Goal: Task Accomplishment & Management: Complete application form

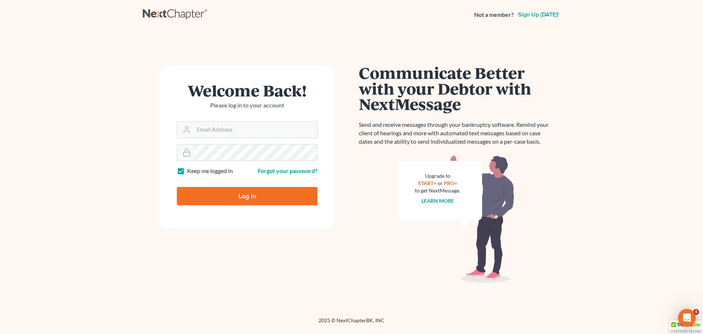
type input "kclawoffices@gmail.com"
type input "Thinking..."
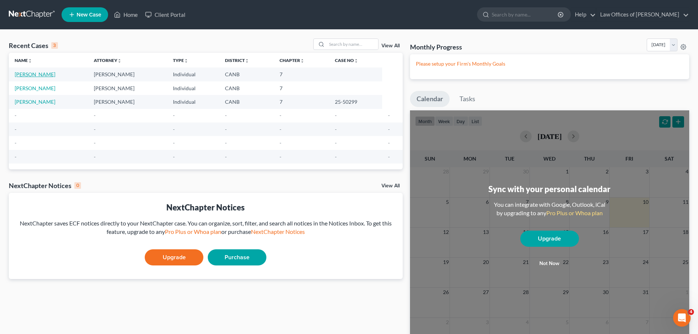
click at [38, 74] on link "Cataquiz, Anwar" at bounding box center [35, 74] width 41 height 6
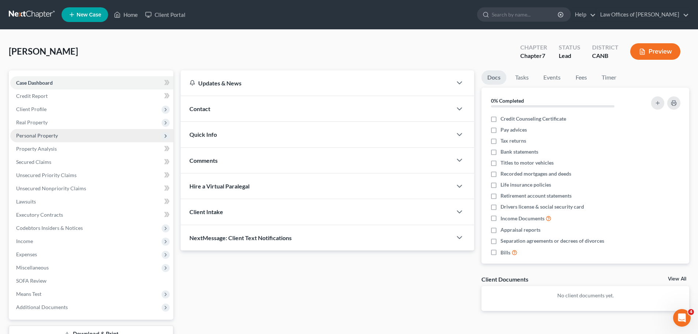
click at [55, 132] on span "Personal Property" at bounding box center [37, 135] width 42 height 6
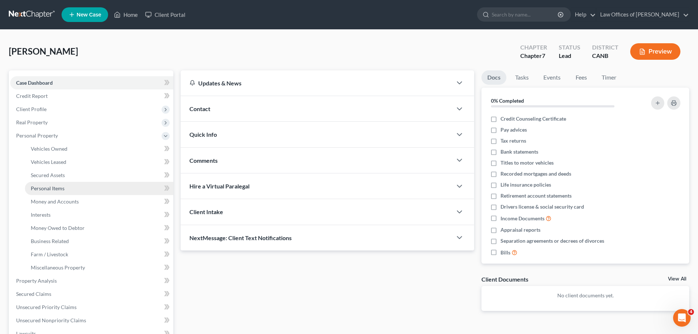
click at [51, 190] on span "Personal Items" at bounding box center [48, 188] width 34 height 6
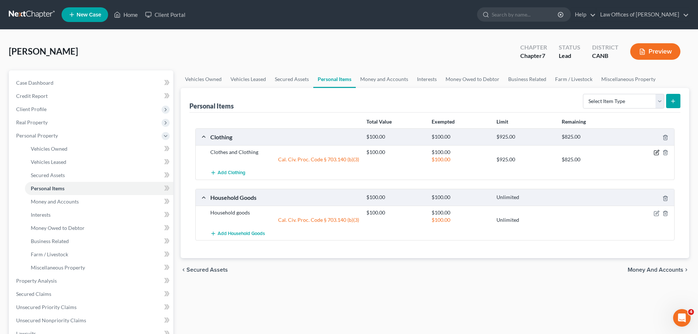
click at [655, 152] on icon "button" at bounding box center [656, 152] width 6 height 6
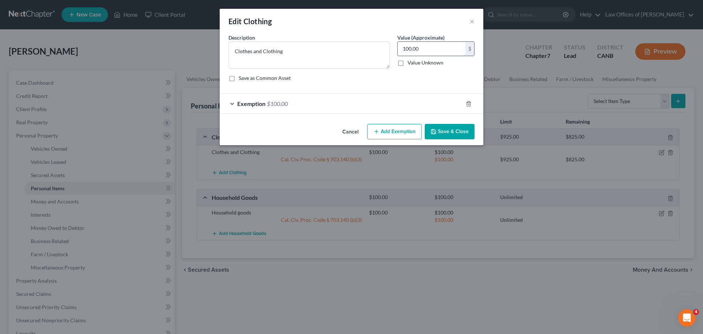
click at [444, 51] on input "100.00" at bounding box center [432, 49] width 68 height 14
type input "200.00"
click at [261, 105] on span "Exemption" at bounding box center [251, 103] width 28 height 7
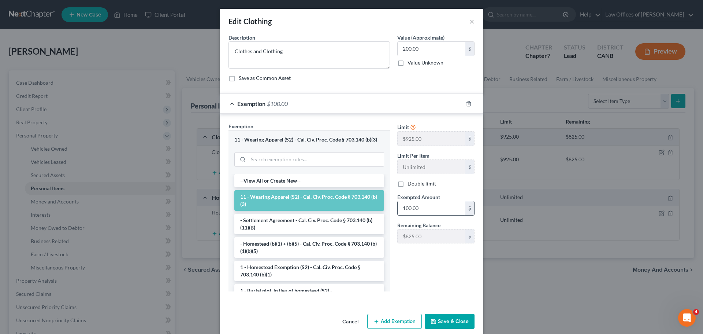
click at [413, 211] on input "100.00" at bounding box center [432, 208] width 68 height 14
type input "200.00"
click at [452, 323] on button "Save & Close" at bounding box center [450, 320] width 50 height 15
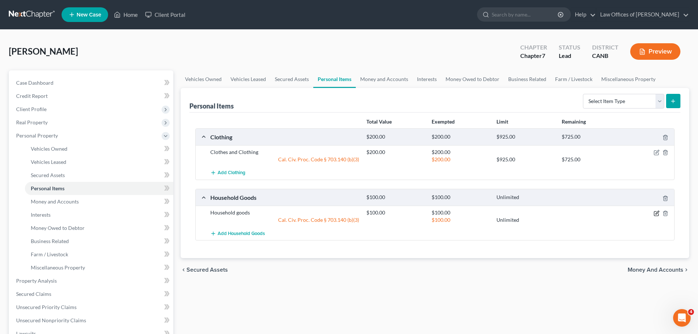
click at [656, 211] on icon "button" at bounding box center [656, 213] width 6 height 6
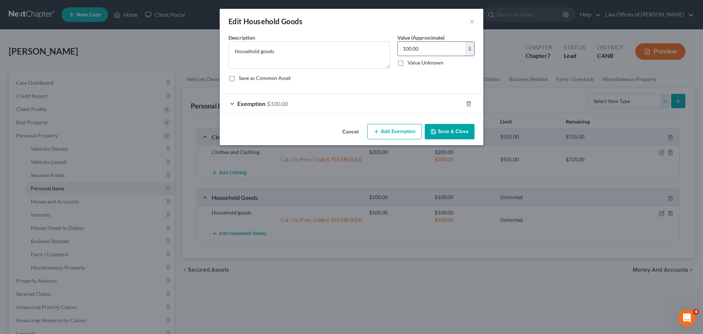
click at [412, 48] on input "100.00" at bounding box center [432, 49] width 68 height 14
type input "150.00"
click at [239, 104] on span "Exemption" at bounding box center [251, 103] width 28 height 7
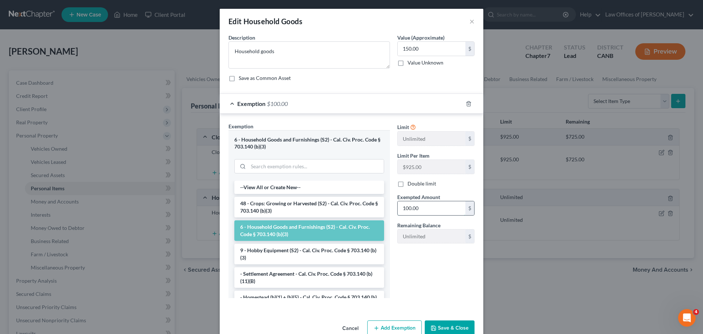
click at [410, 207] on input "100.00" at bounding box center [432, 208] width 68 height 14
type input "150.00"
click at [443, 325] on button "Save & Close" at bounding box center [450, 327] width 50 height 15
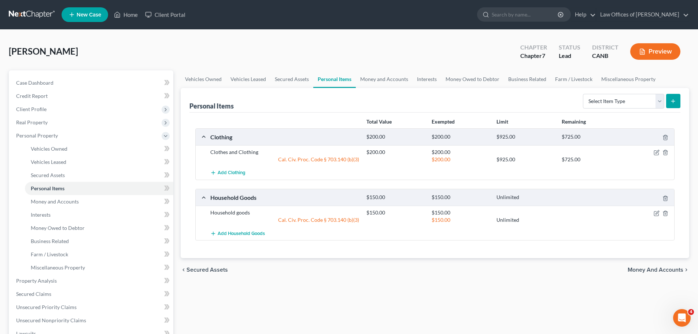
click at [650, 50] on button "Preview" at bounding box center [655, 51] width 50 height 16
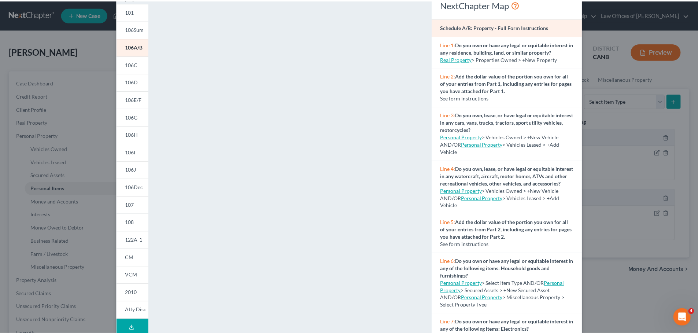
scroll to position [79, 0]
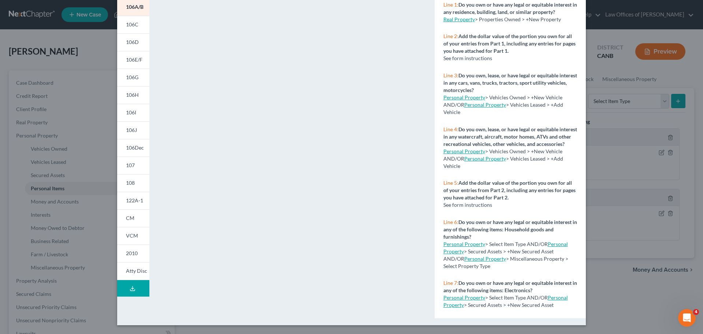
click at [570, 60] on div "Line 2: Add the dollar value of the portion you own for all of your entries fro…" at bounding box center [510, 47] width 151 height 39
click at [608, 67] on div "Petition Preview Schedule A/B: Property × 101 106Sum 106A/B 106C 106D 106E/F 10…" at bounding box center [351, 167] width 703 height 334
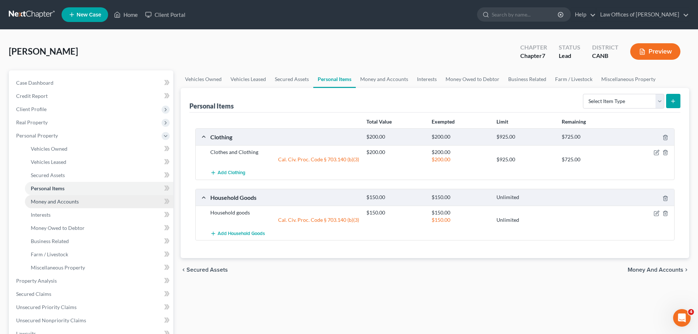
scroll to position [146, 0]
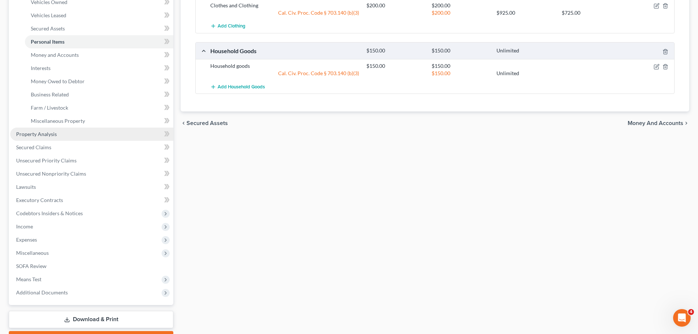
click at [53, 134] on span "Property Analysis" at bounding box center [36, 134] width 41 height 6
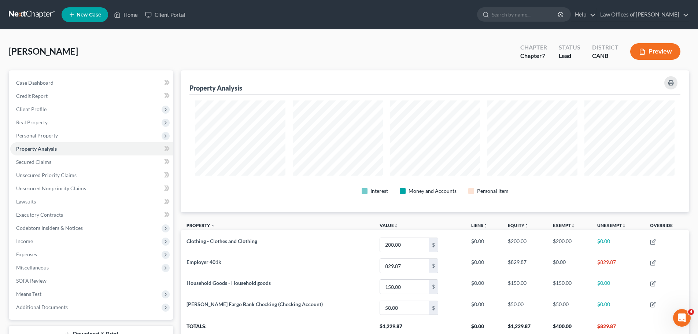
click at [654, 47] on button "Preview" at bounding box center [655, 51] width 50 height 16
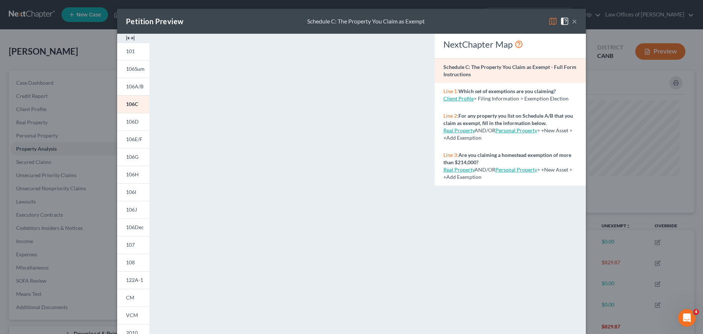
click at [572, 20] on button "×" at bounding box center [574, 21] width 5 height 9
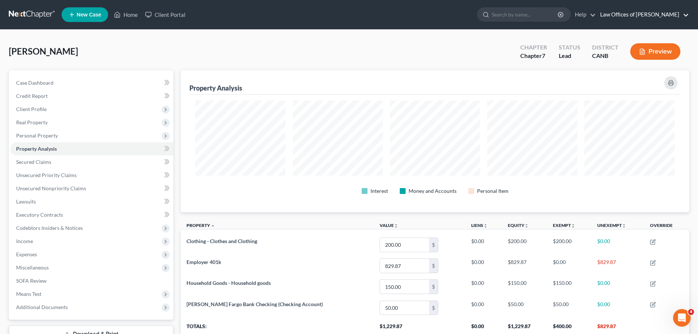
click at [639, 13] on link "Law Offices of Keith F. Carr" at bounding box center [642, 14] width 92 height 13
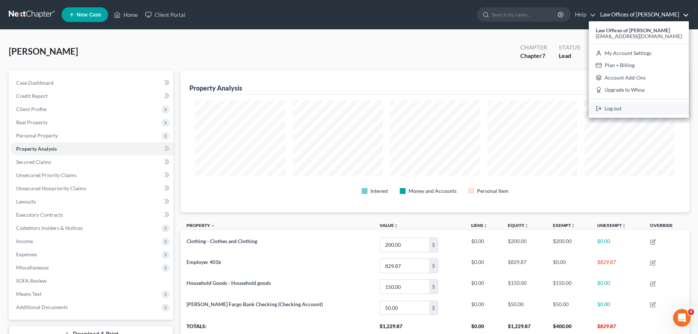
click at [633, 109] on link "Log out" at bounding box center [638, 108] width 100 height 12
